Goal: Task Accomplishment & Management: Complete application form

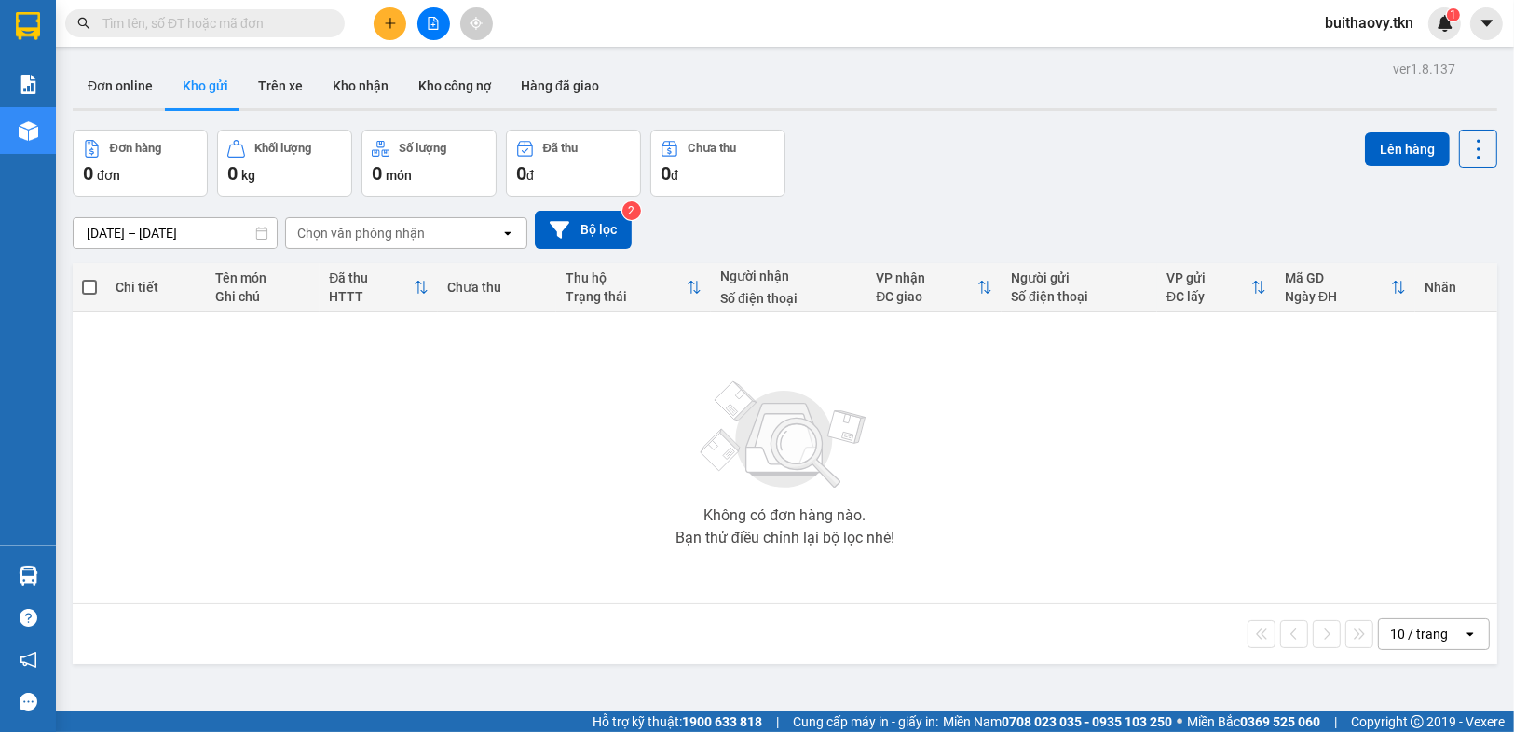
drag, startPoint x: 1105, startPoint y: 582, endPoint x: 211, endPoint y: 279, distance: 944.6
click at [1104, 582] on section "Kết quả tìm kiếm ( 0 ) Bộ lọc No Data buithaovy.tkn 1 Báo cáo Mẫu 1: Báo cáo dò…" at bounding box center [757, 366] width 1514 height 732
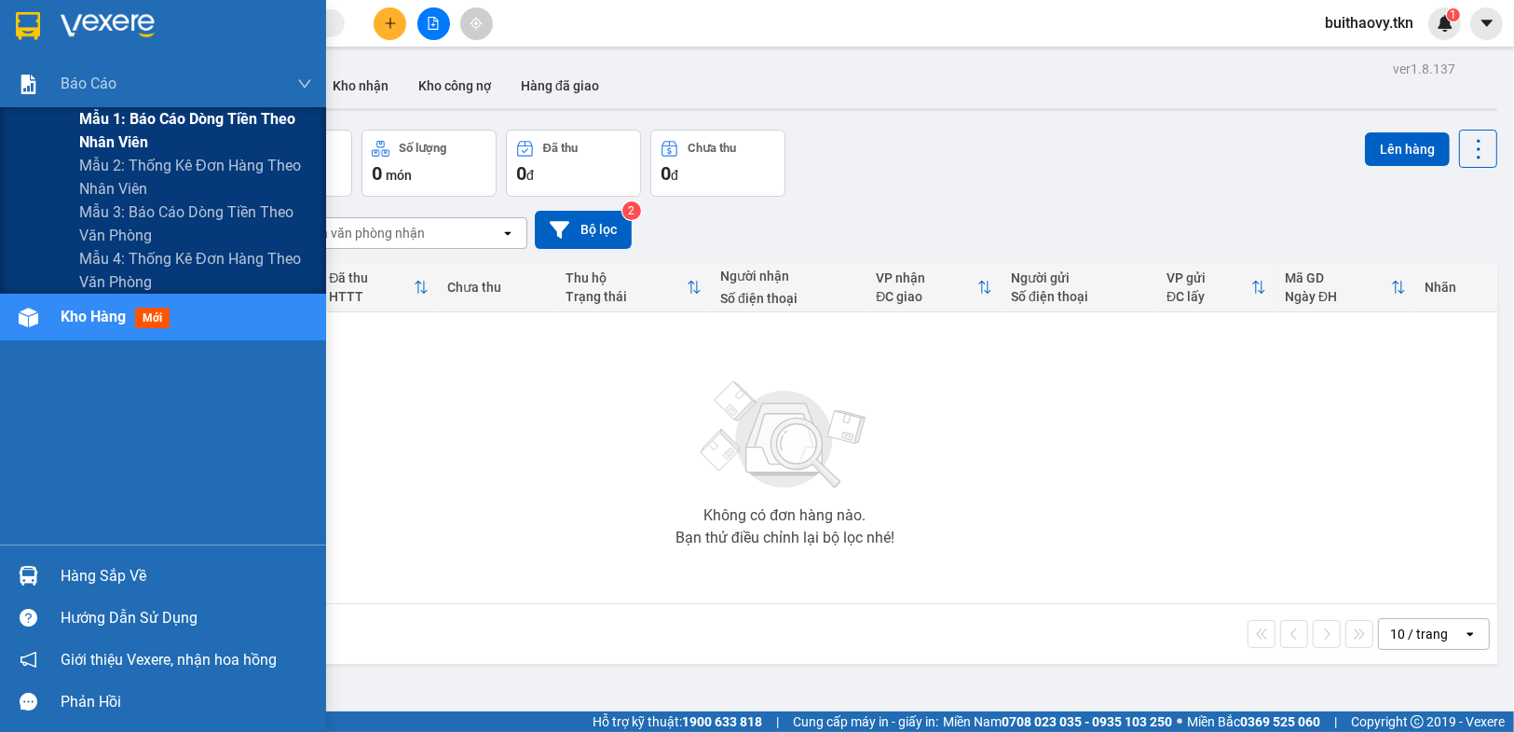
click at [116, 131] on span "Mẫu 1: Báo cáo dòng tiền theo nhân viên" at bounding box center [195, 130] width 233 height 47
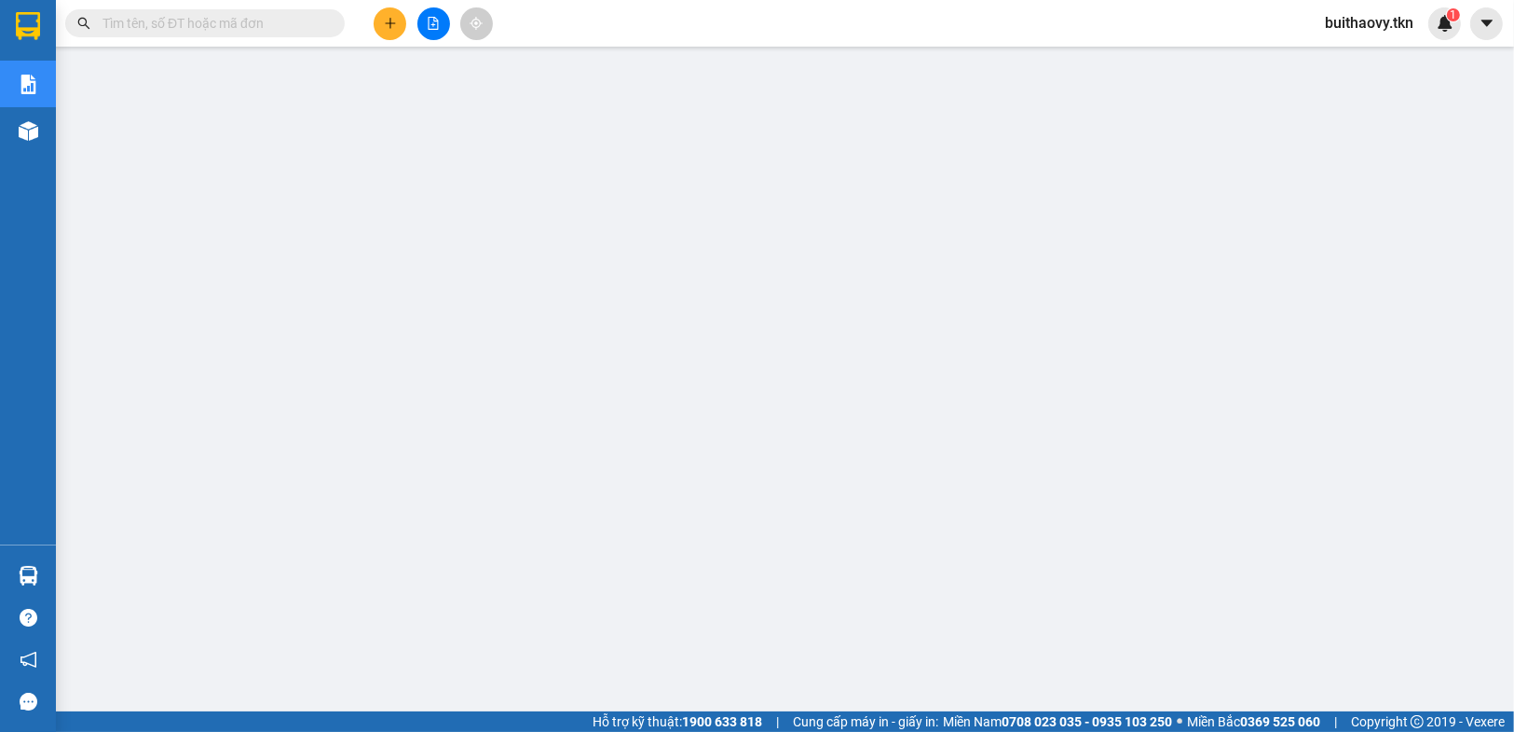
click at [173, 23] on input "text" at bounding box center [213, 23] width 220 height 21
paste input "0938580767"
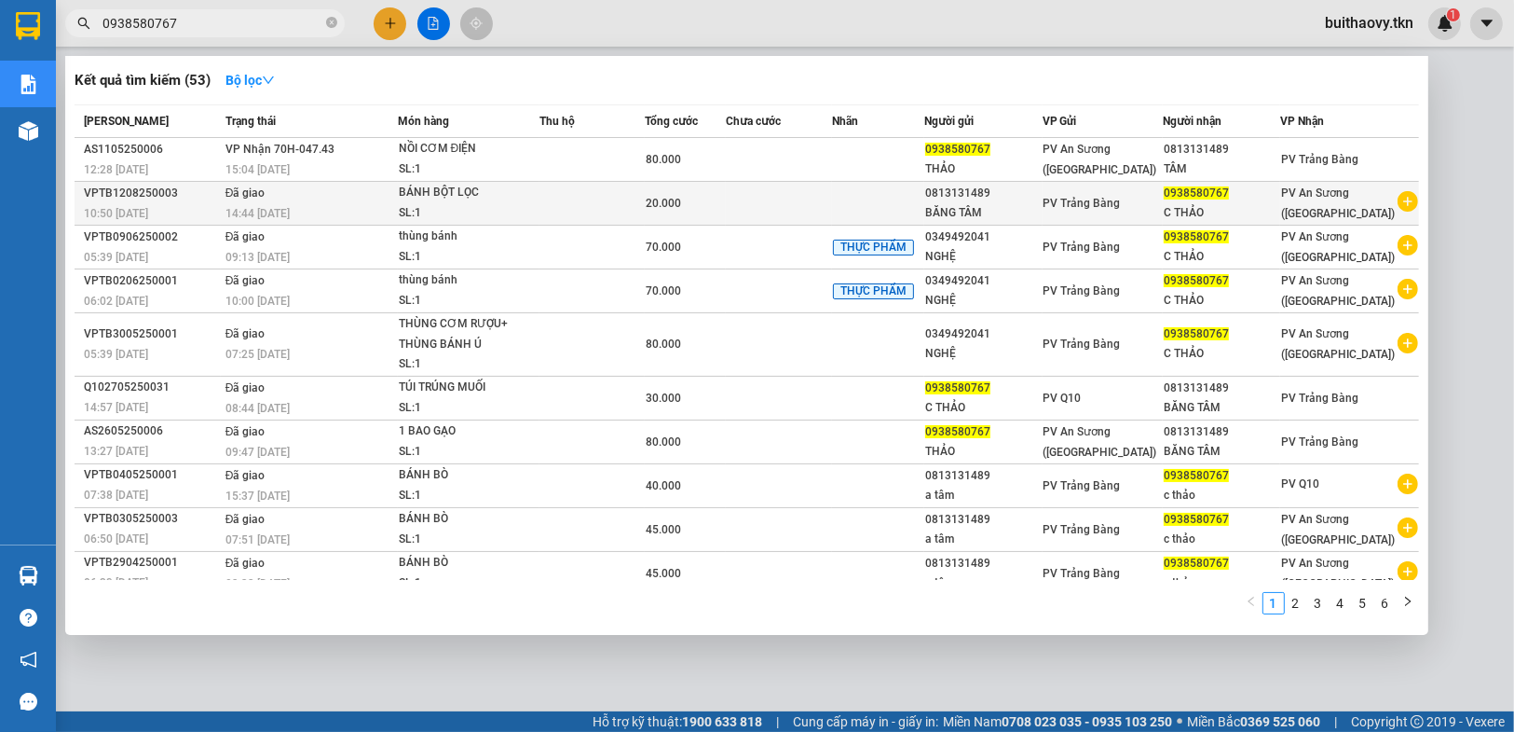
type input "0938580767"
click at [762, 214] on td at bounding box center [779, 204] width 106 height 44
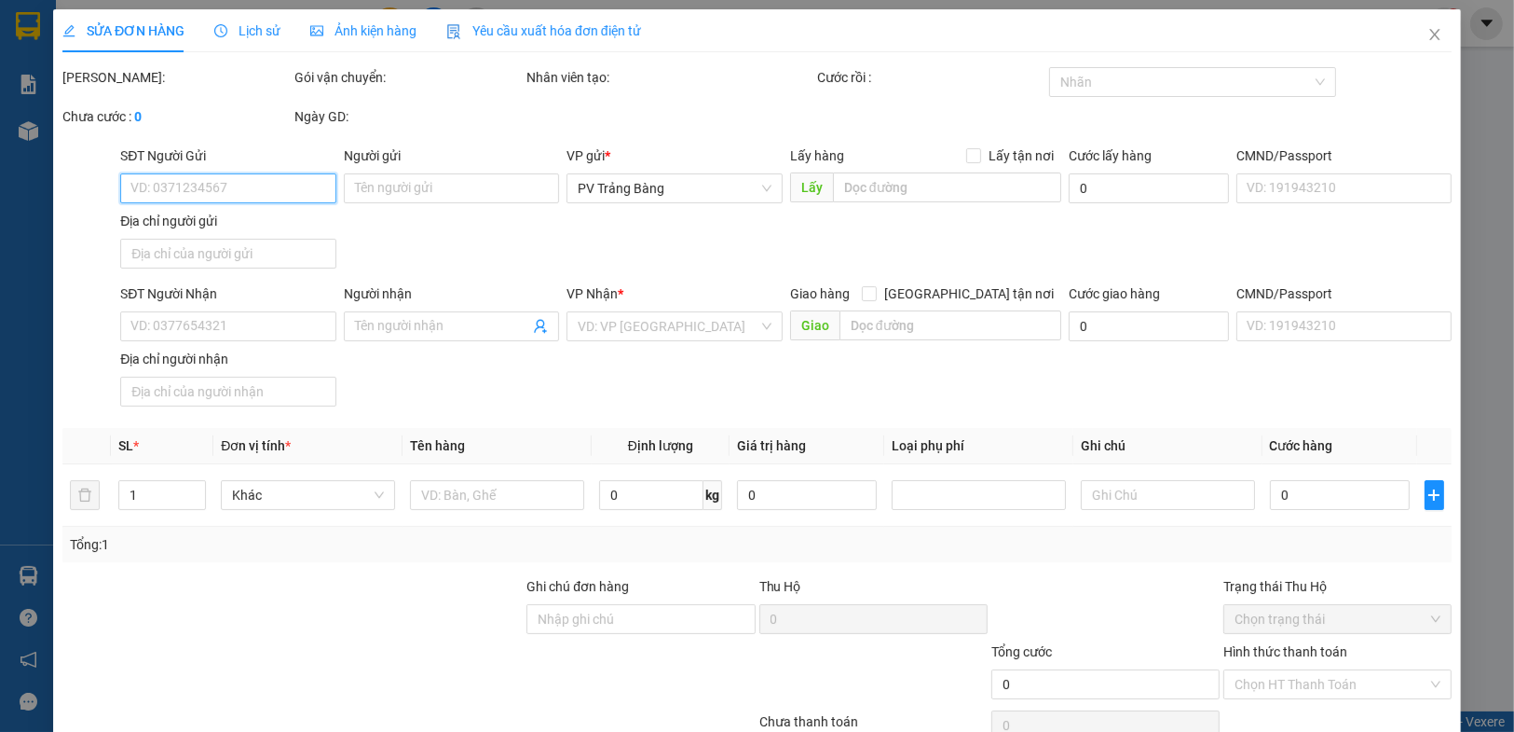
type input "0813131489"
type input "BĂNG TÂM"
type input "0938580767"
type input "C THẢO"
type input "20.000"
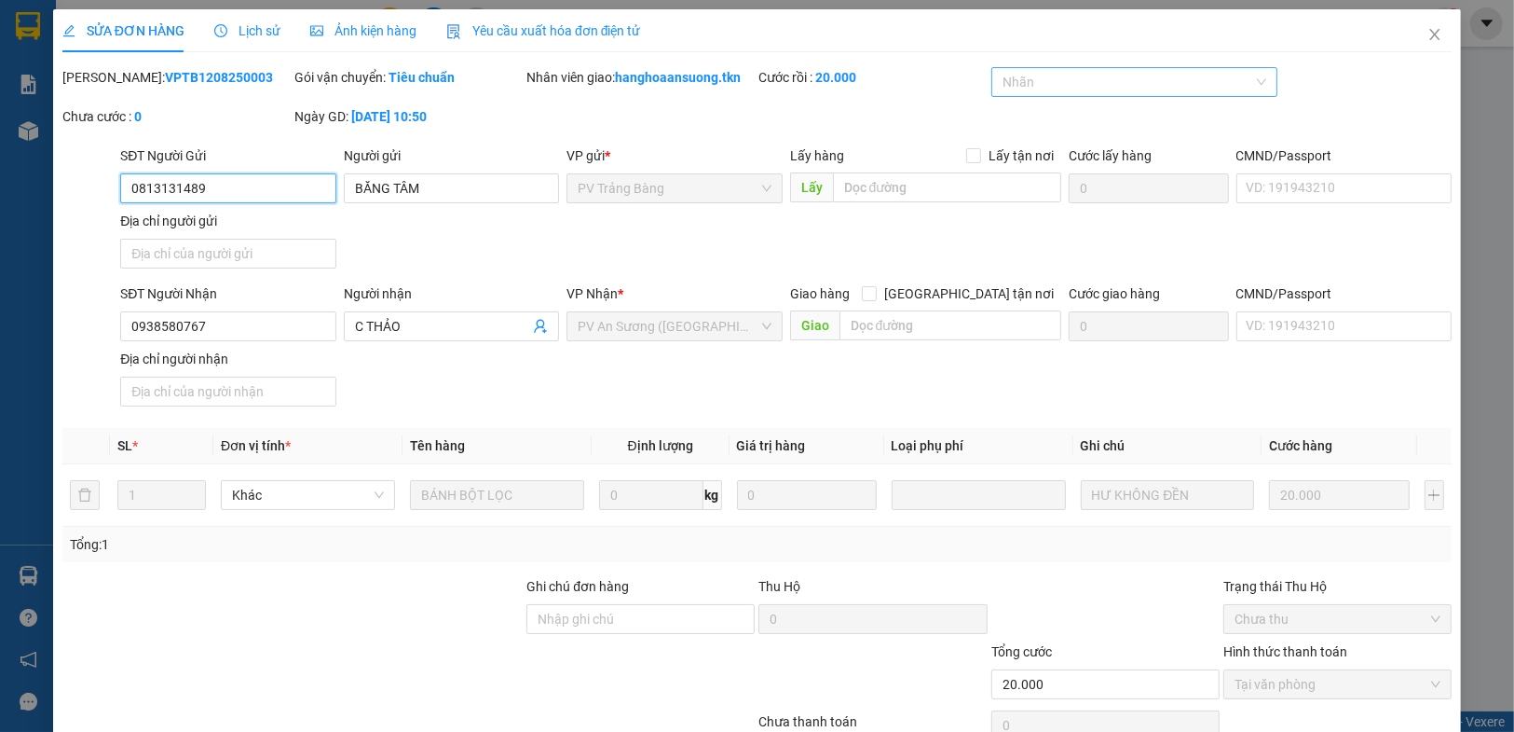
click at [1102, 71] on div at bounding box center [1125, 82] width 259 height 22
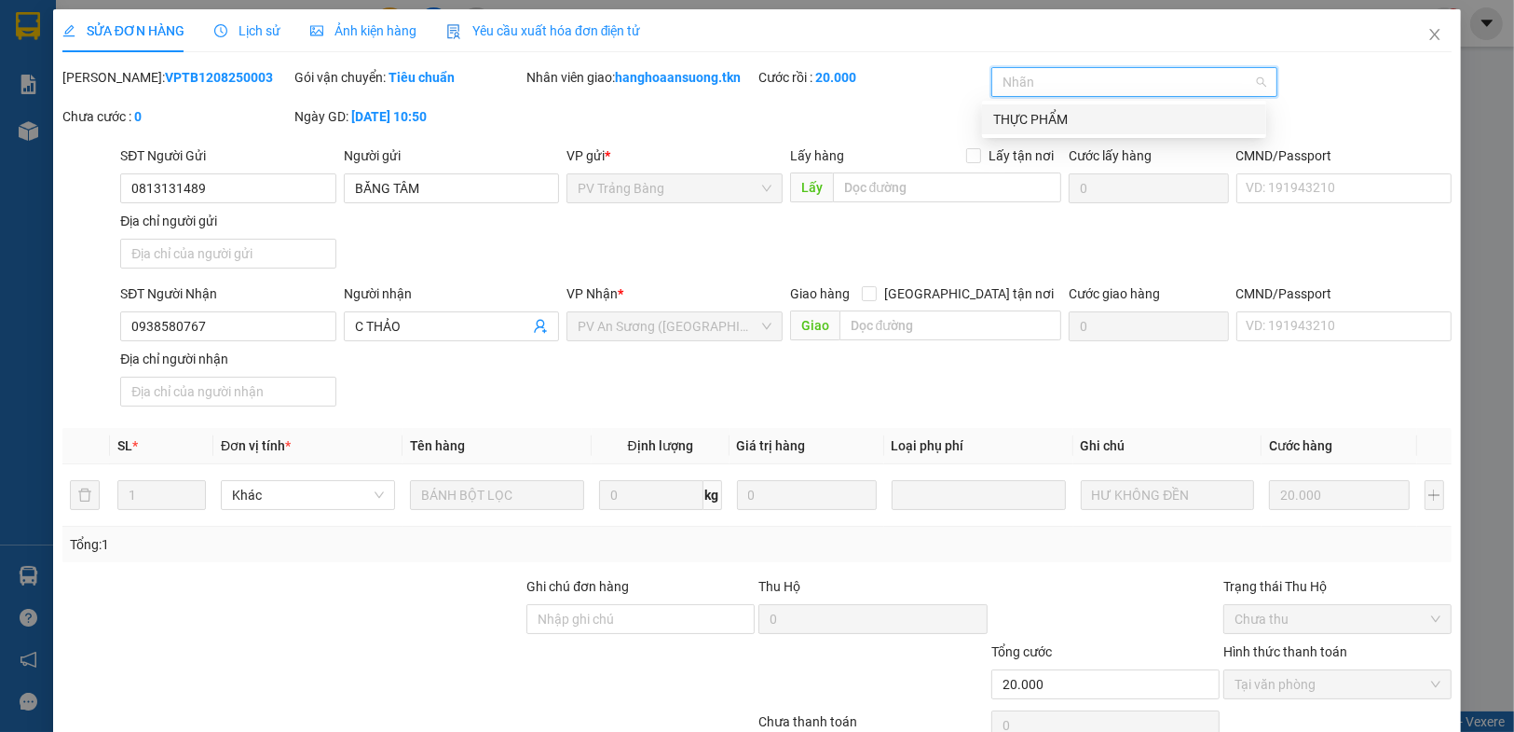
click at [1080, 113] on div "THỰC PHẨM" at bounding box center [1125, 119] width 262 height 21
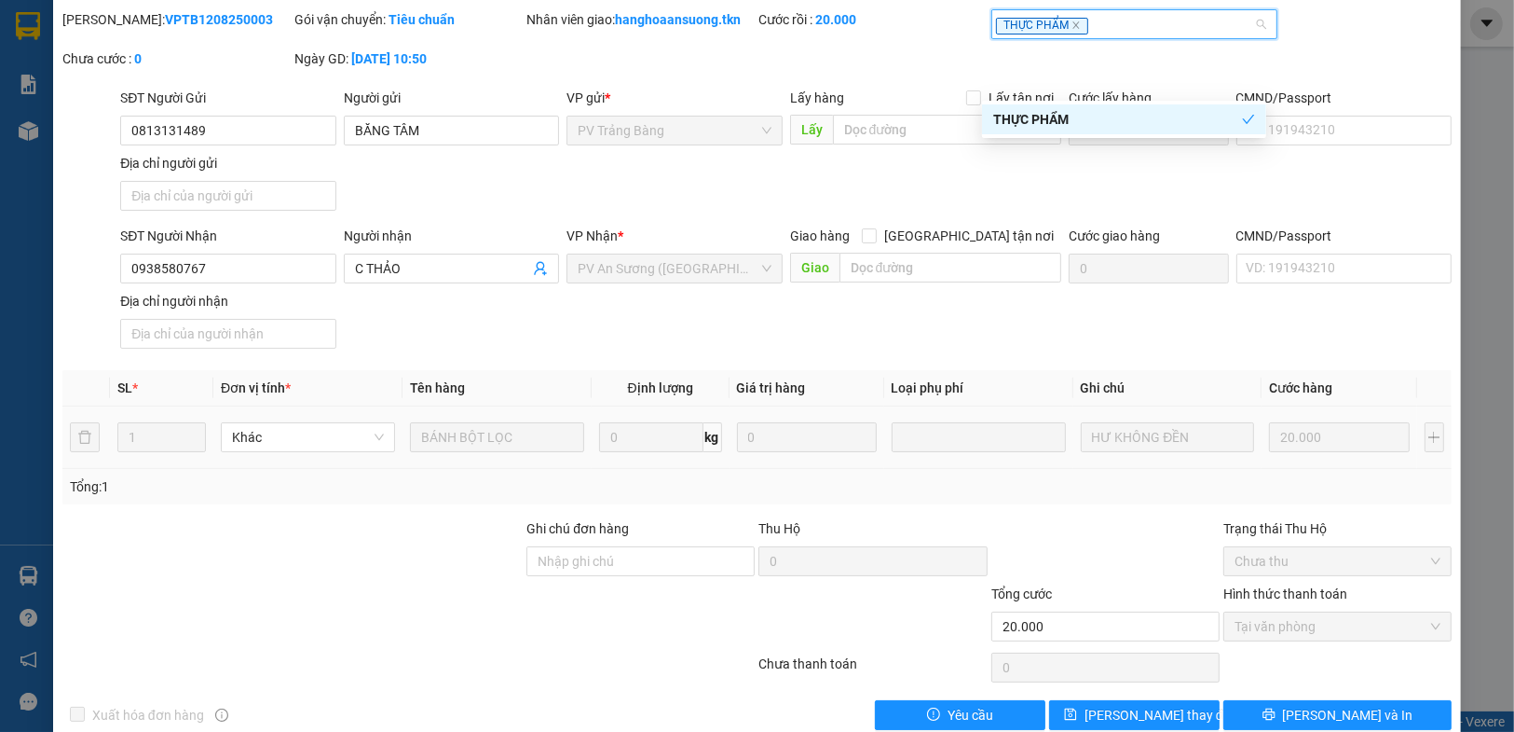
scroll to position [90, 0]
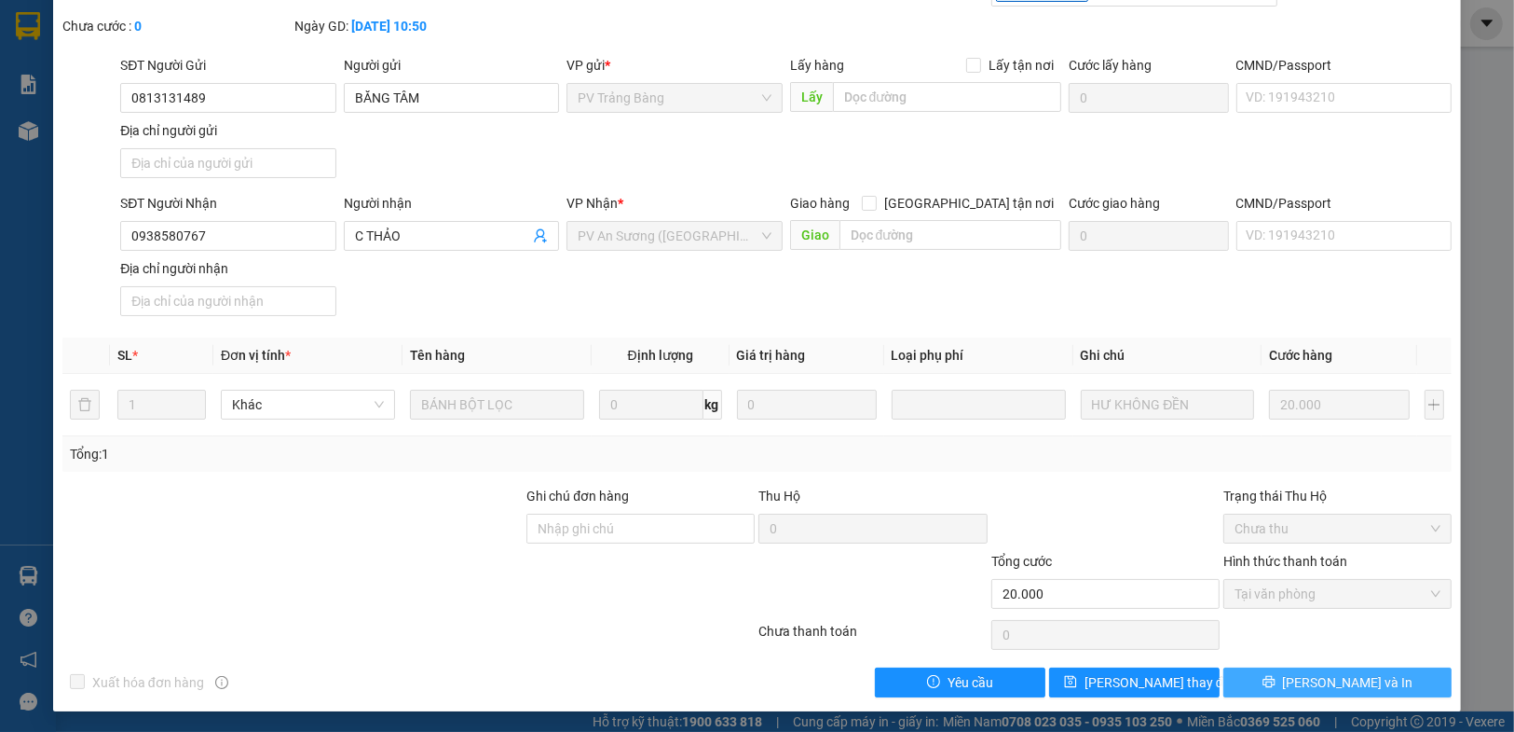
click at [1292, 672] on button "[PERSON_NAME] và In" at bounding box center [1338, 682] width 228 height 30
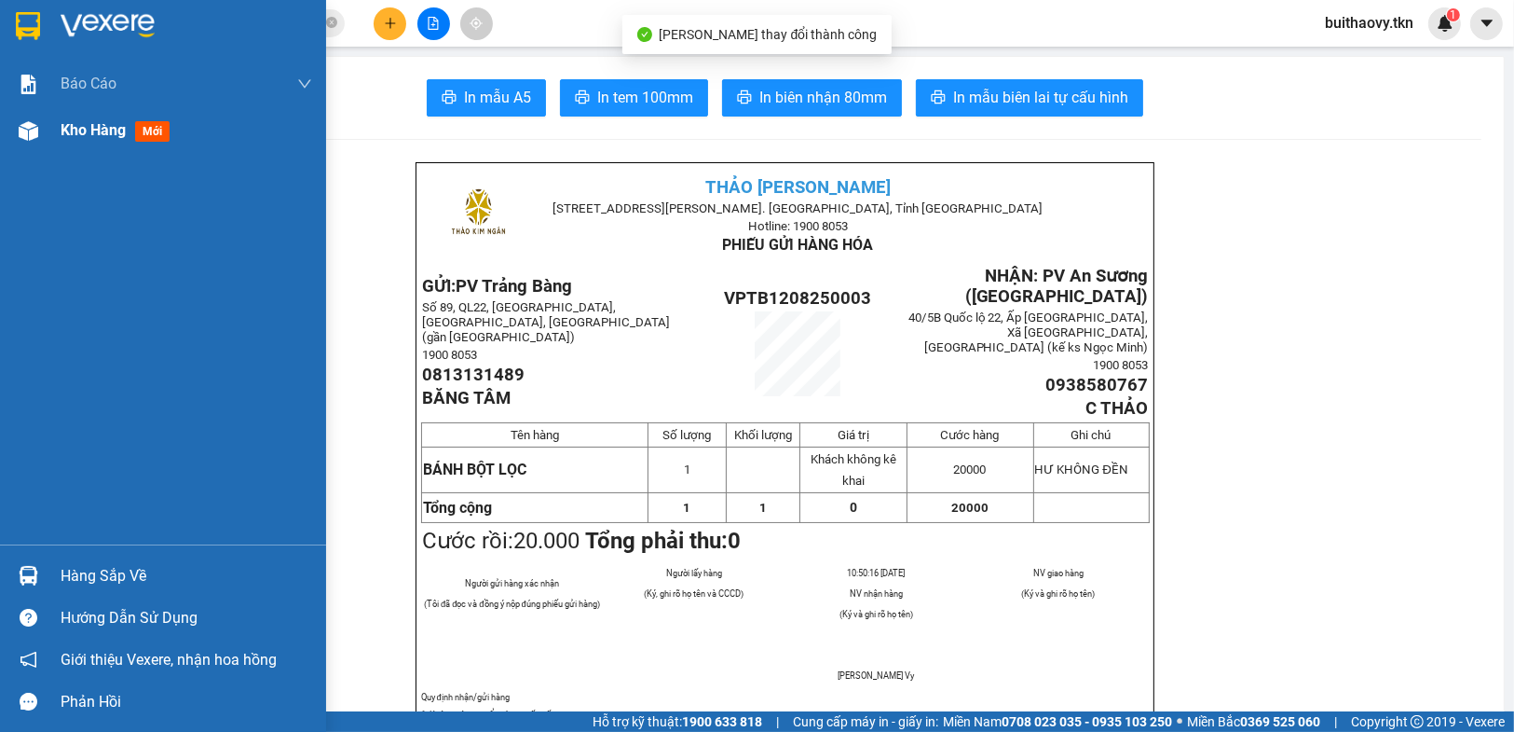
click at [21, 140] on img at bounding box center [29, 131] width 20 height 20
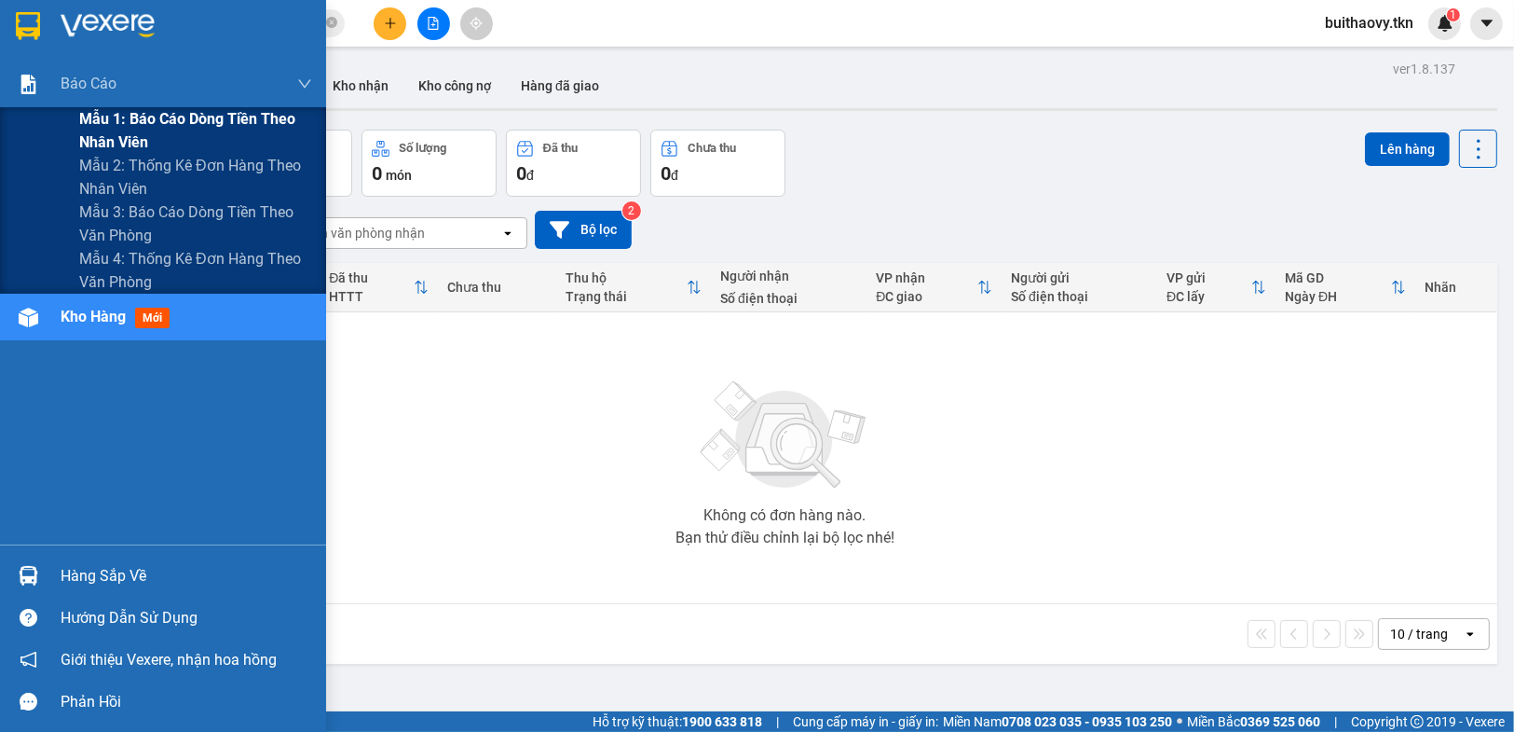
drag, startPoint x: 158, startPoint y: 129, endPoint x: 198, endPoint y: 134, distance: 39.5
click at [160, 129] on span "Mẫu 1: Báo cáo dòng tiền theo nhân viên" at bounding box center [195, 130] width 233 height 47
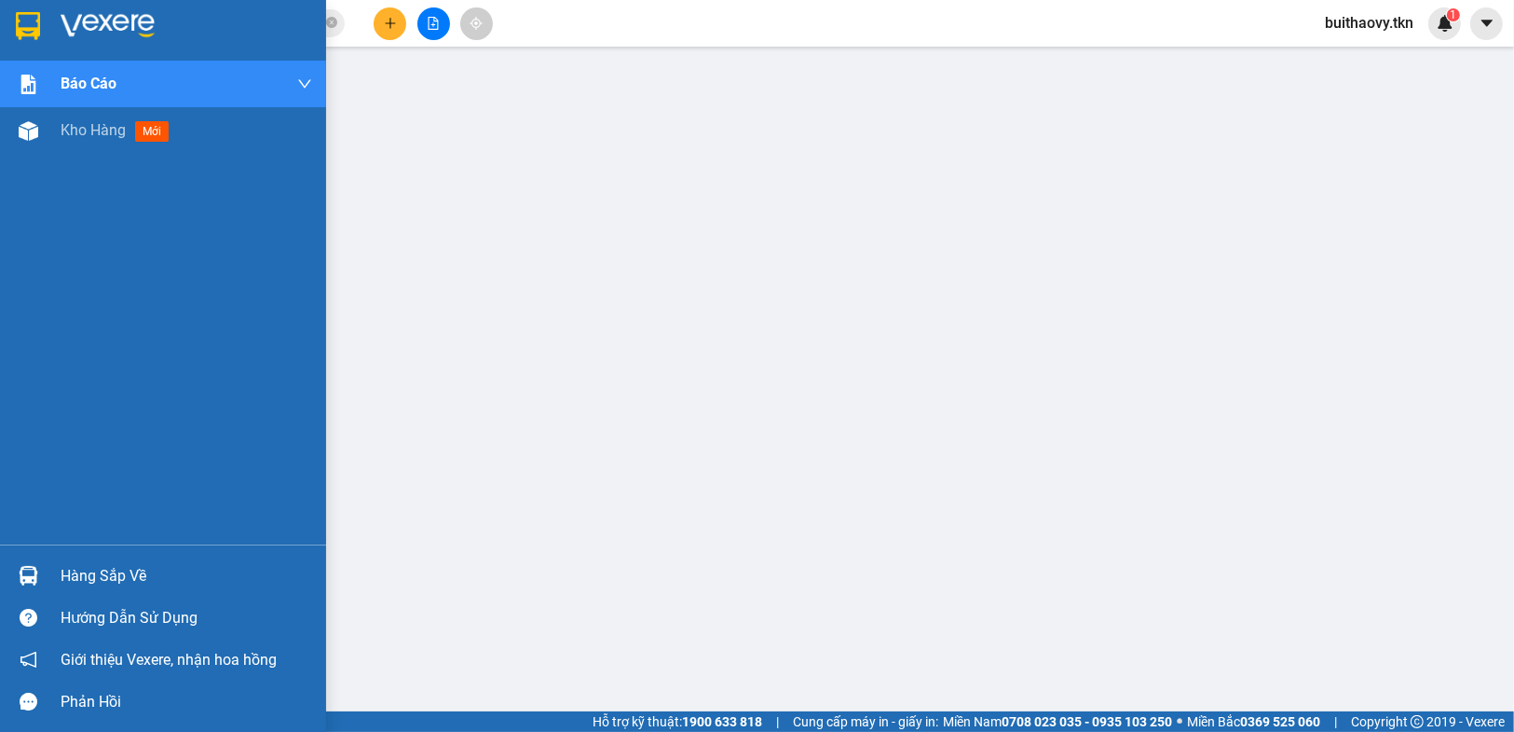
drag, startPoint x: 2, startPoint y: 559, endPoint x: 356, endPoint y: 580, distance: 354.7
click at [23, 559] on div "Hàng sắp về" at bounding box center [163, 576] width 326 height 42
click at [37, 143] on div at bounding box center [28, 131] width 33 height 33
